Goal: Task Accomplishment & Management: Manage account settings

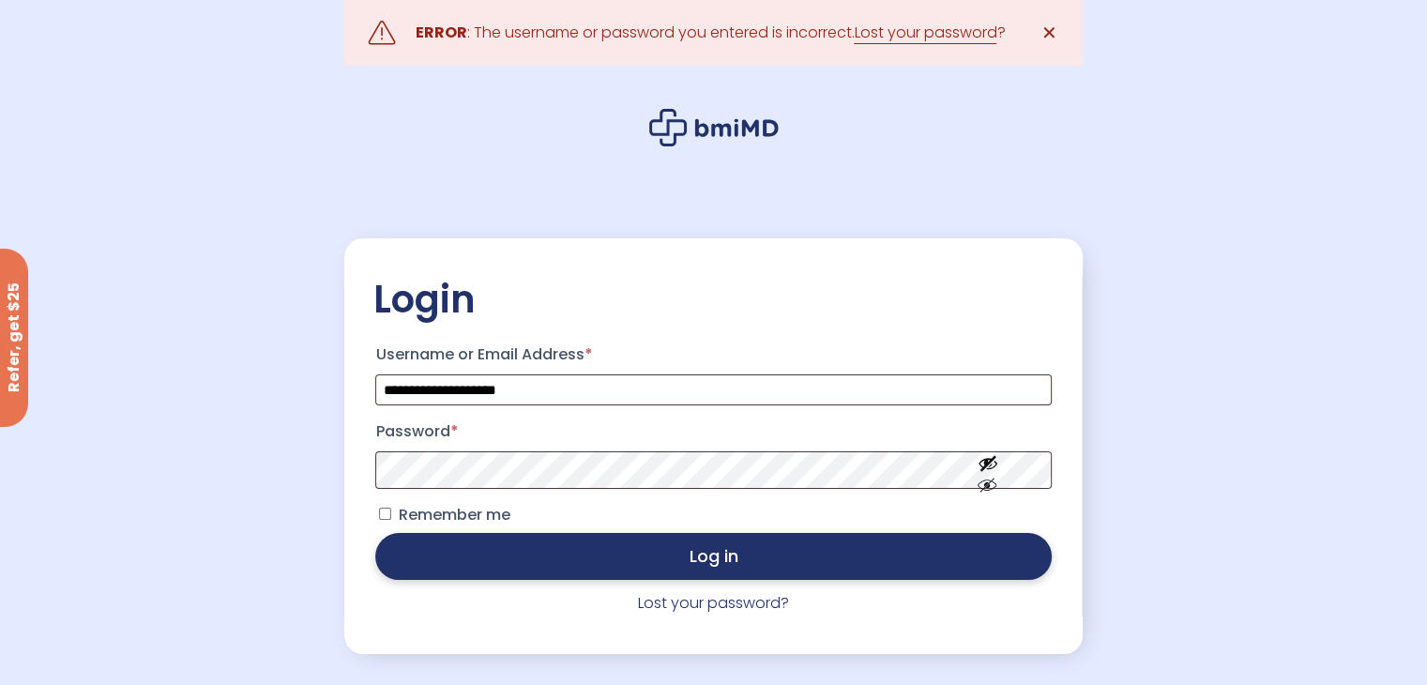
drag, startPoint x: 620, startPoint y: 530, endPoint x: 621, endPoint y: 550, distance: 19.7
click at [621, 534] on p "Remember me Log in" at bounding box center [712, 540] width 681 height 87
click at [620, 559] on button "Log in" at bounding box center [712, 556] width 675 height 47
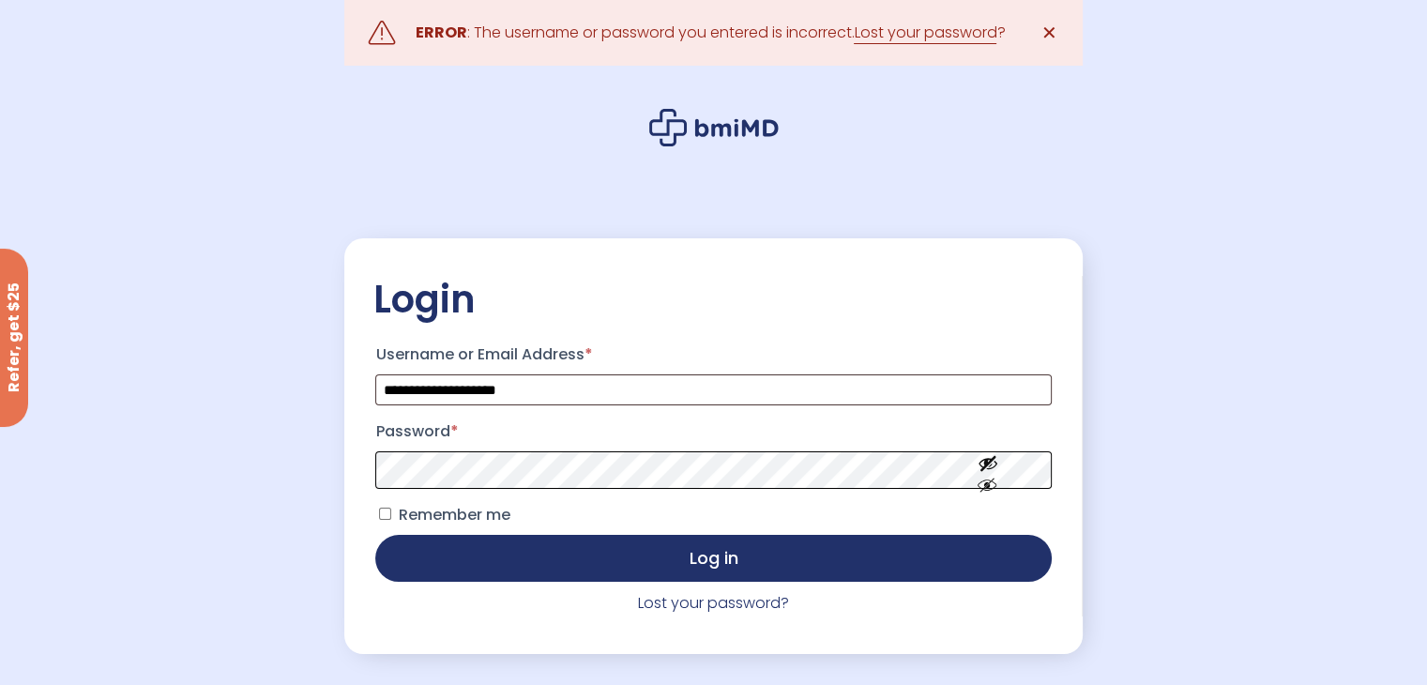
click at [375, 535] on button "Log in" at bounding box center [712, 558] width 675 height 47
click at [704, 613] on link "Lost your password?" at bounding box center [713, 603] width 151 height 22
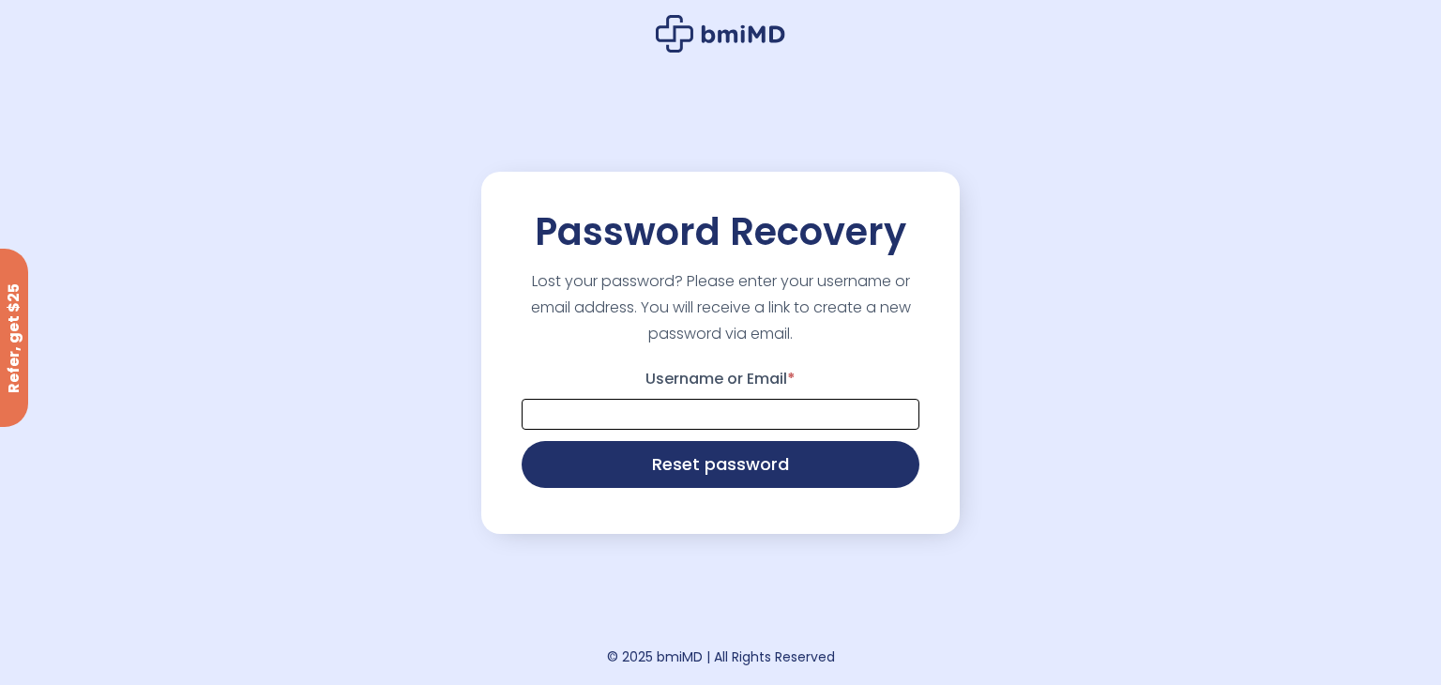
click at [748, 407] on input "Username or Email *" at bounding box center [721, 414] width 398 height 31
type input "**********"
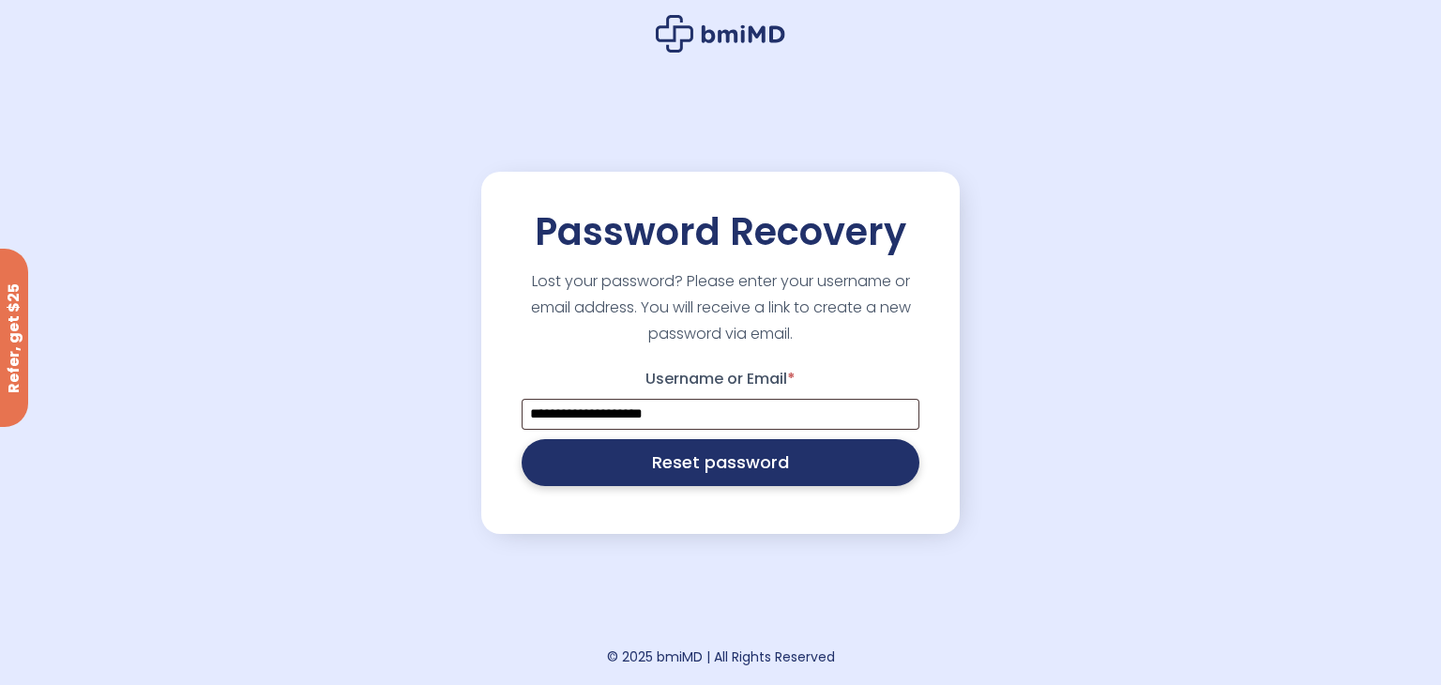
click at [734, 476] on button "Reset password" at bounding box center [721, 462] width 398 height 47
